Goal: Information Seeking & Learning: Learn about a topic

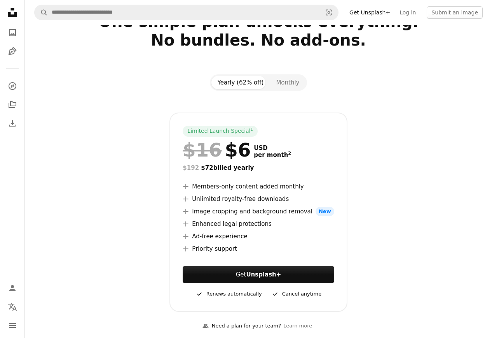
scroll to position [39, 0]
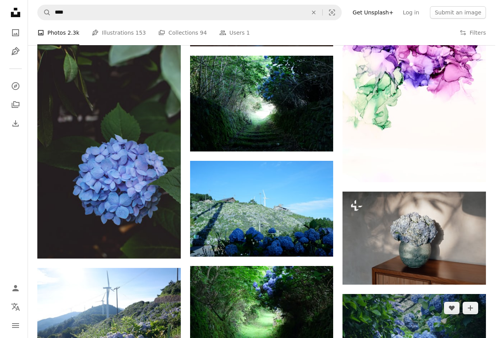
scroll to position [428, 0]
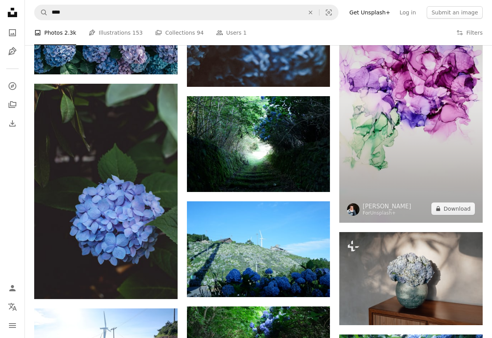
click at [436, 154] on img at bounding box center [410, 94] width 143 height 255
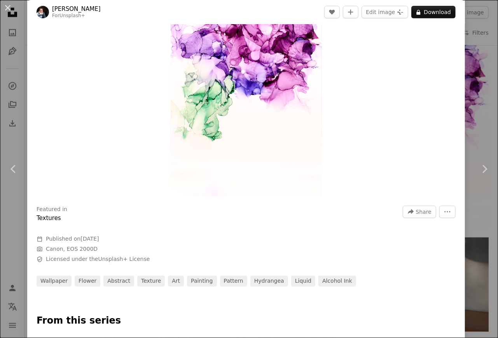
scroll to position [156, 0]
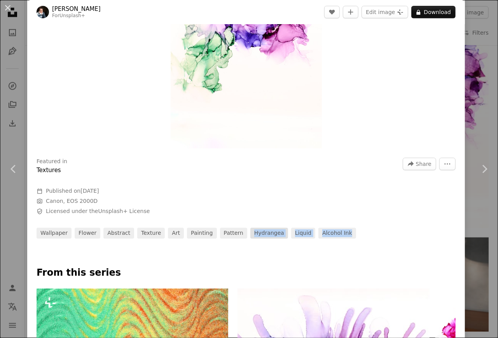
drag, startPoint x: 265, startPoint y: 243, endPoint x: 238, endPoint y: 236, distance: 28.1
click at [236, 246] on div at bounding box center [246, 252] width 438 height 28
click at [250, 232] on link "hydrangea" at bounding box center [269, 232] width 38 height 11
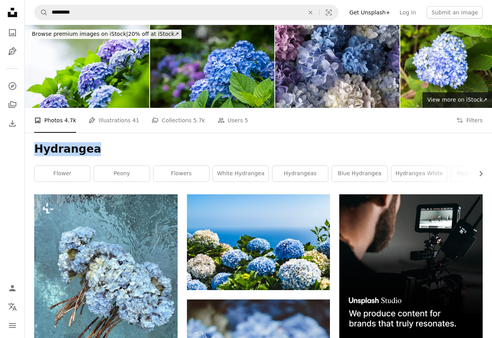
drag, startPoint x: 87, startPoint y: 145, endPoint x: 36, endPoint y: 149, distance: 51.4
click at [36, 149] on h1 "Hydrangea" at bounding box center [258, 149] width 449 height 14
copy h1 "Hydrangea"
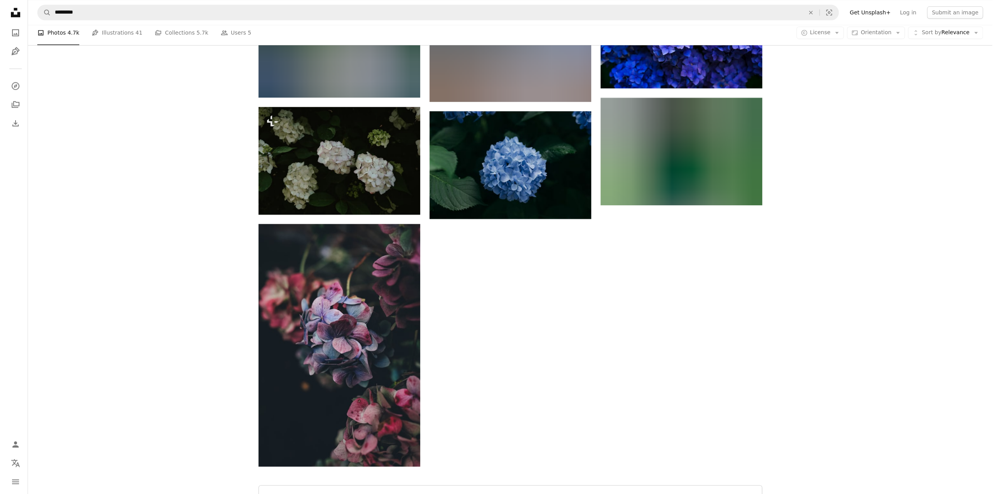
scroll to position [1128, 0]
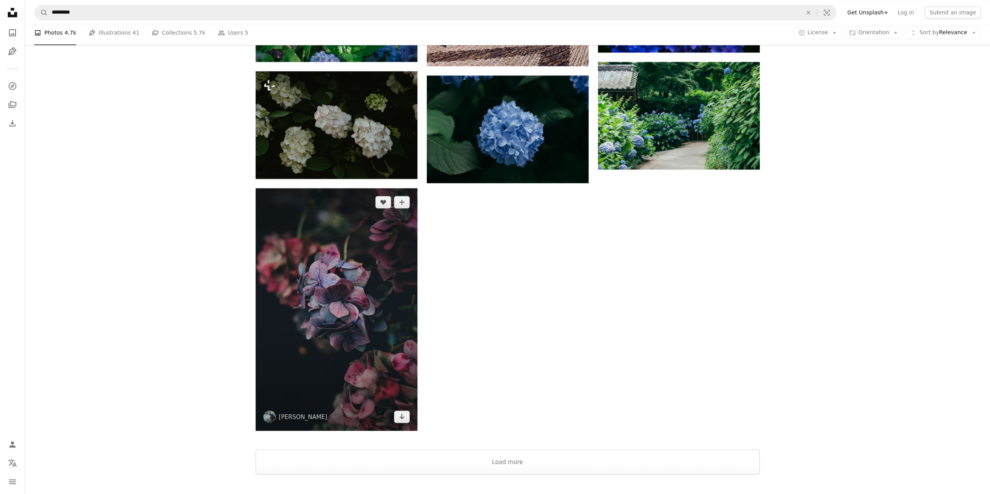
click at [332, 337] on img at bounding box center [336, 309] width 162 height 243
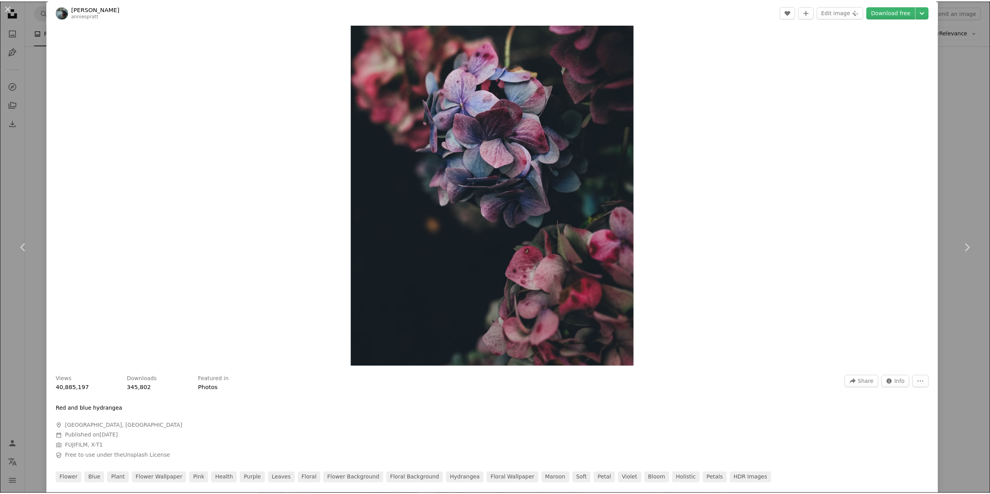
scroll to position [78, 0]
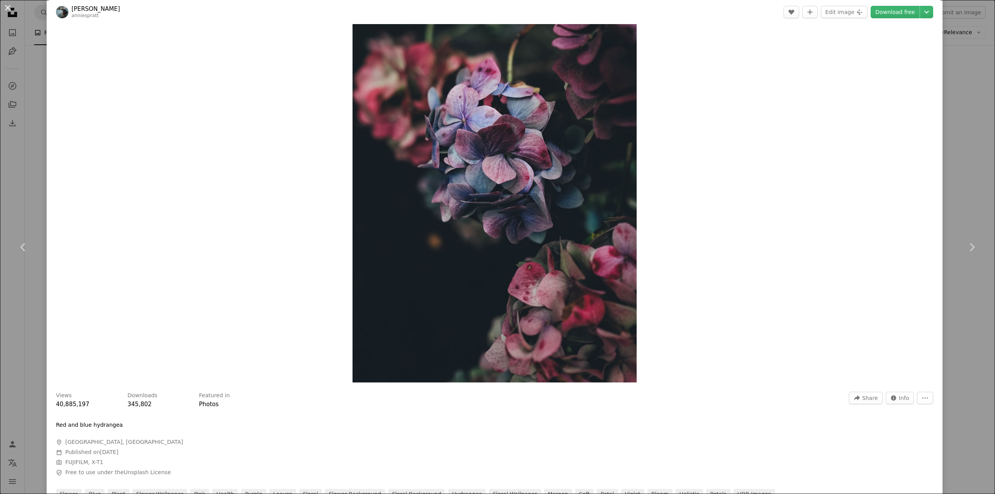
click at [7, 6] on button "An X shape" at bounding box center [7, 7] width 9 height 9
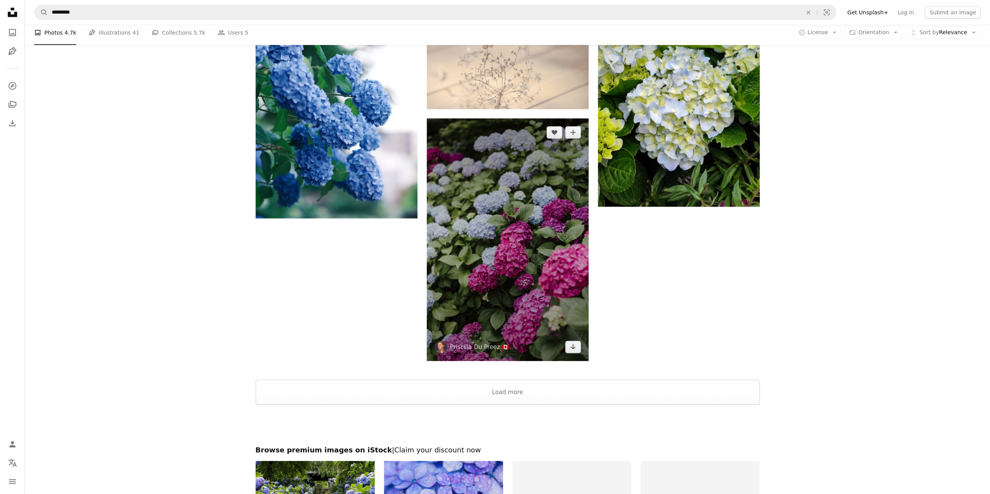
scroll to position [2411, 0]
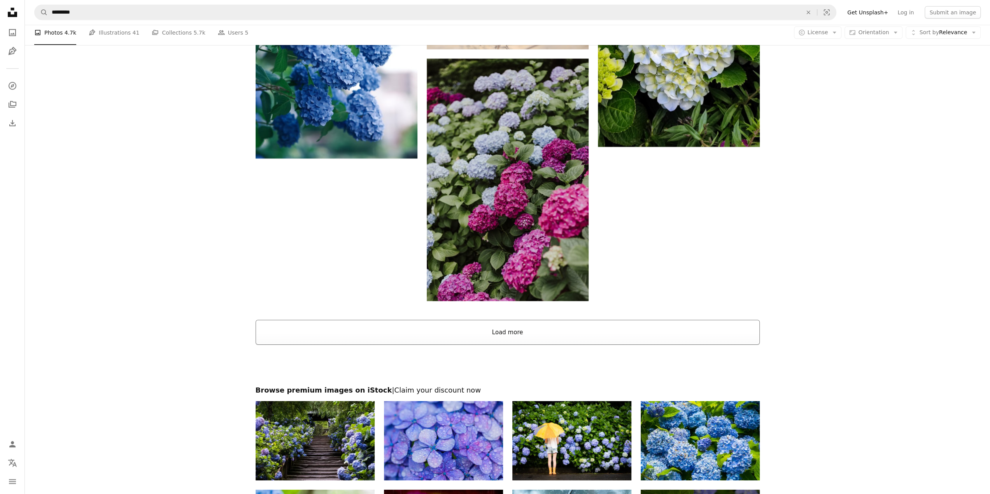
click at [498, 337] on button "Load more" at bounding box center [507, 332] width 504 height 25
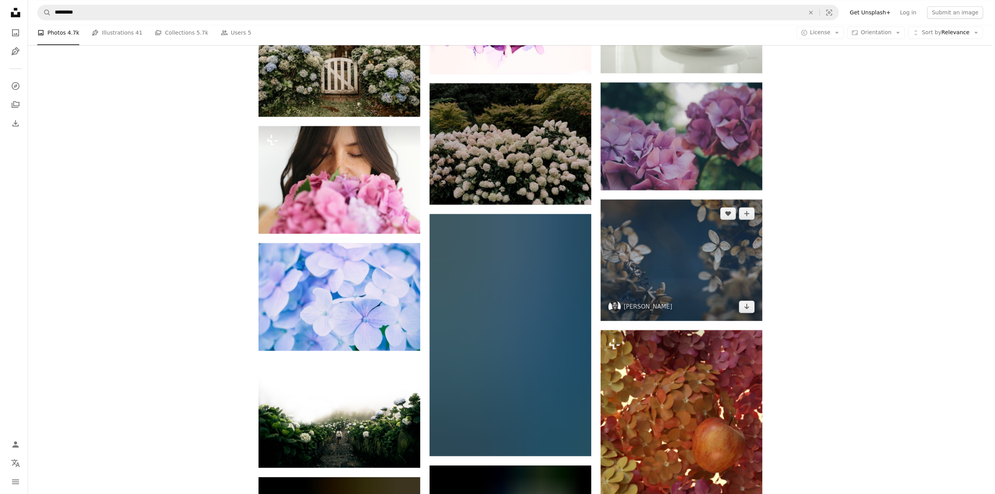
scroll to position [6999, 0]
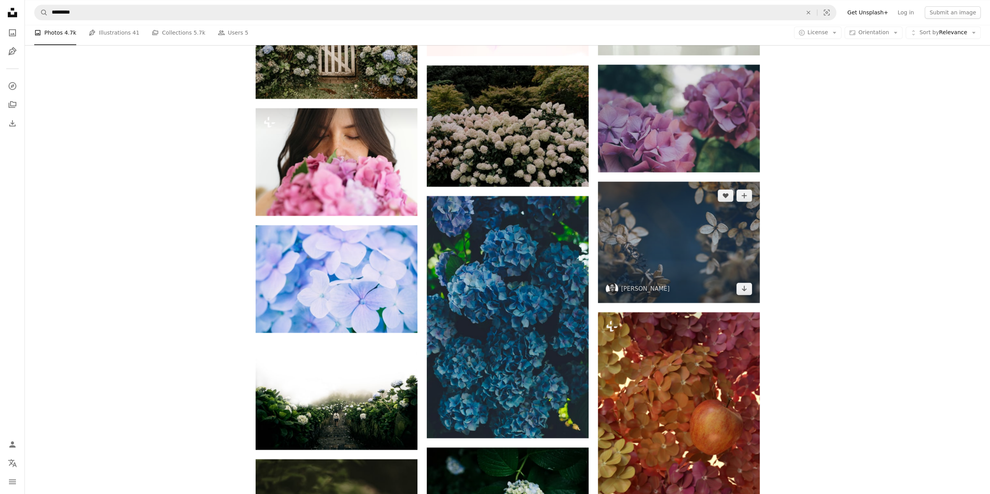
click at [498, 247] on img at bounding box center [679, 242] width 162 height 121
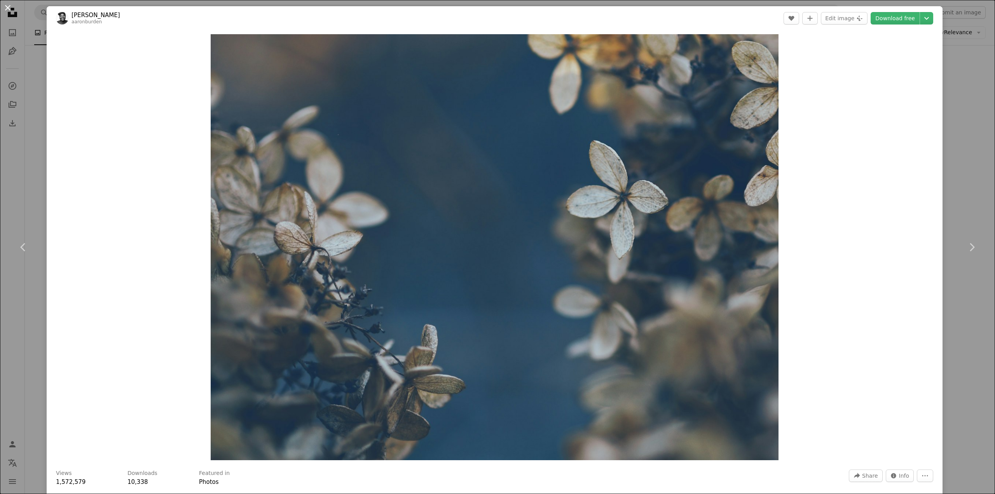
click at [10, 11] on button "An X shape" at bounding box center [7, 7] width 9 height 9
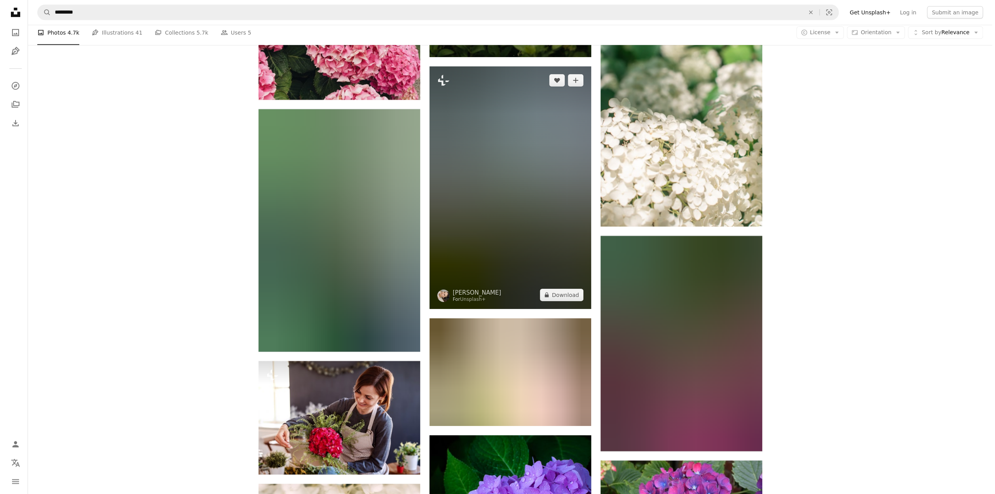
scroll to position [8243, 0]
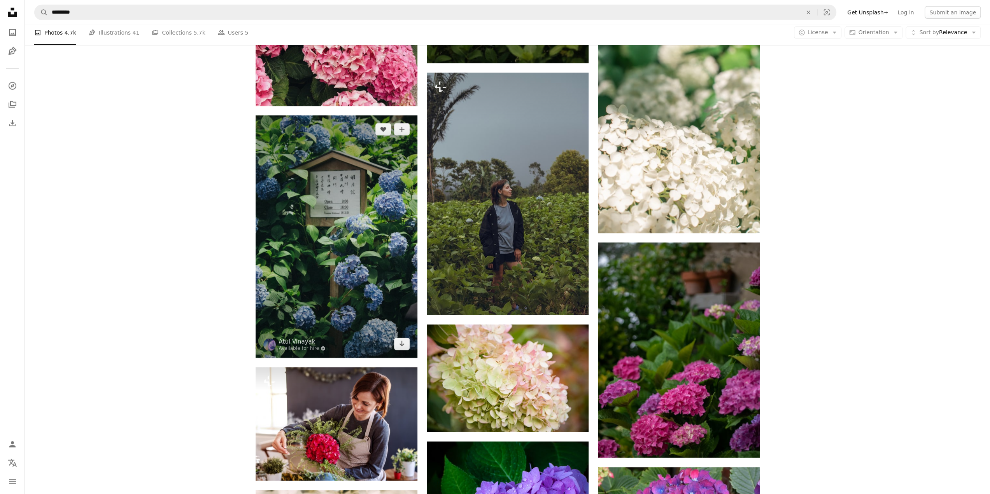
click at [352, 220] on img at bounding box center [336, 236] width 162 height 243
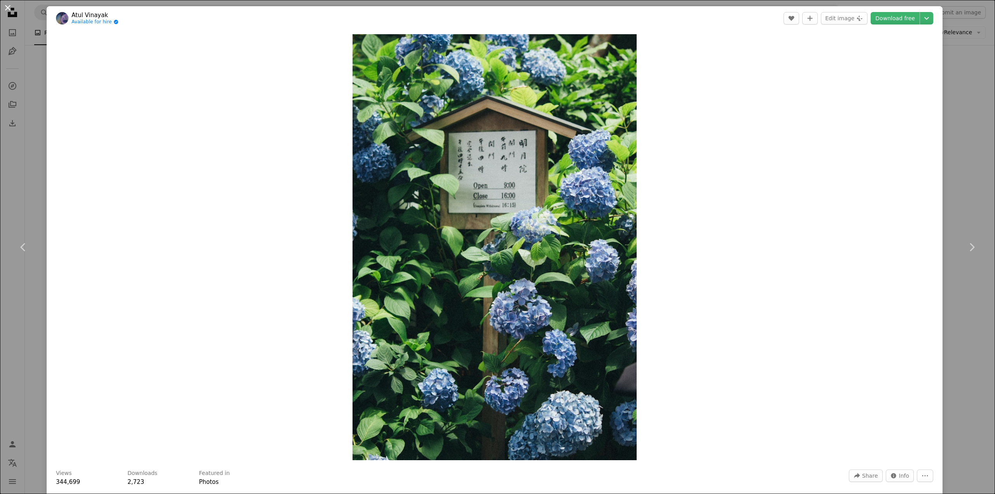
click at [8, 6] on button "An X shape" at bounding box center [7, 7] width 9 height 9
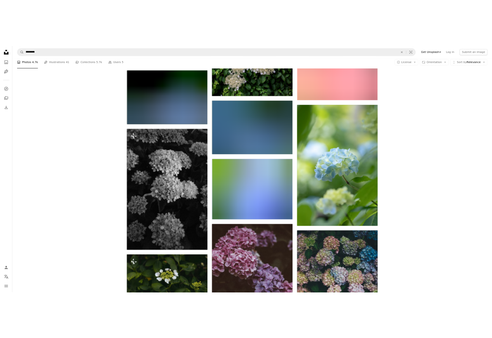
scroll to position [9823, 0]
